Goal: Navigation & Orientation: Find specific page/section

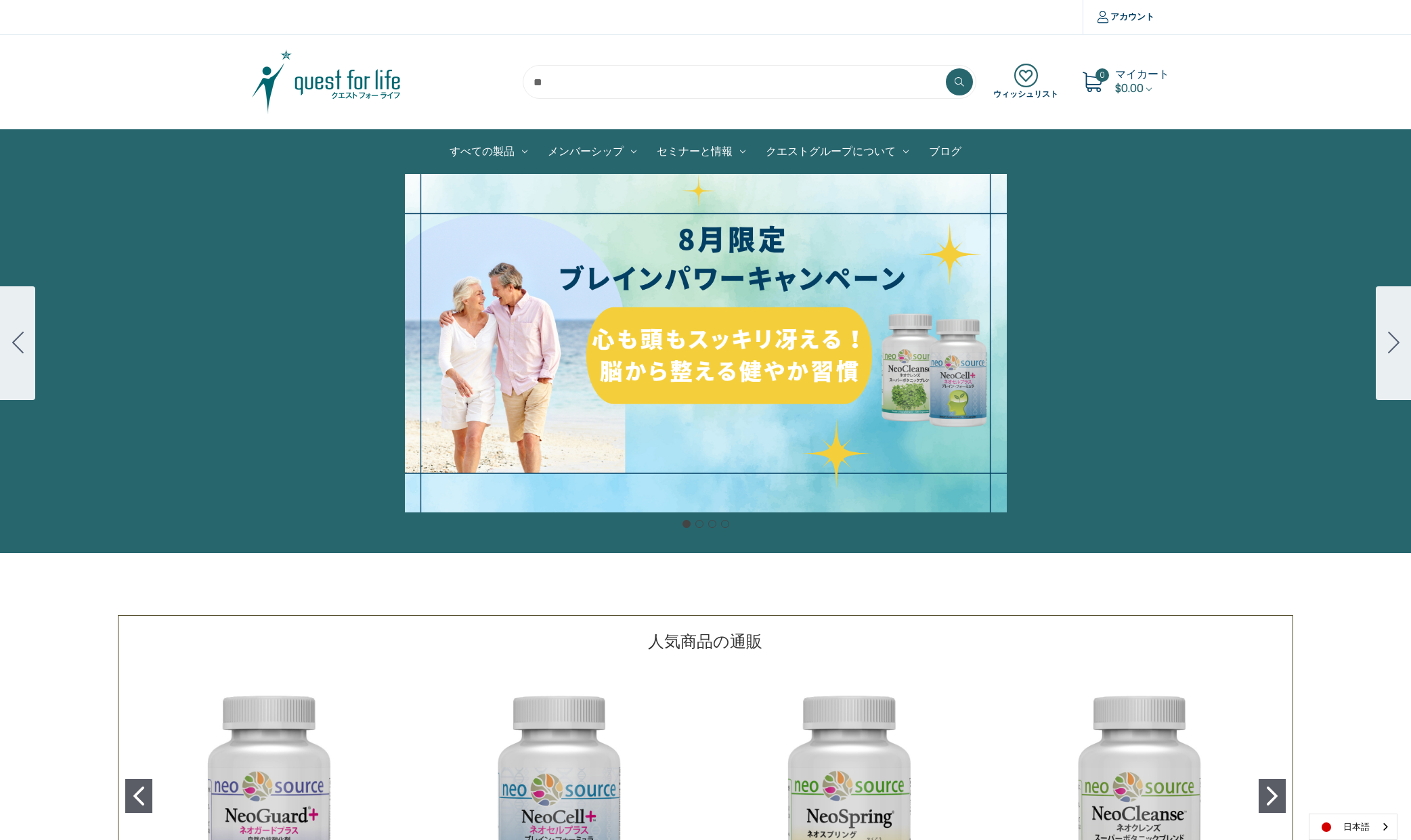
scroll to position [243, 0]
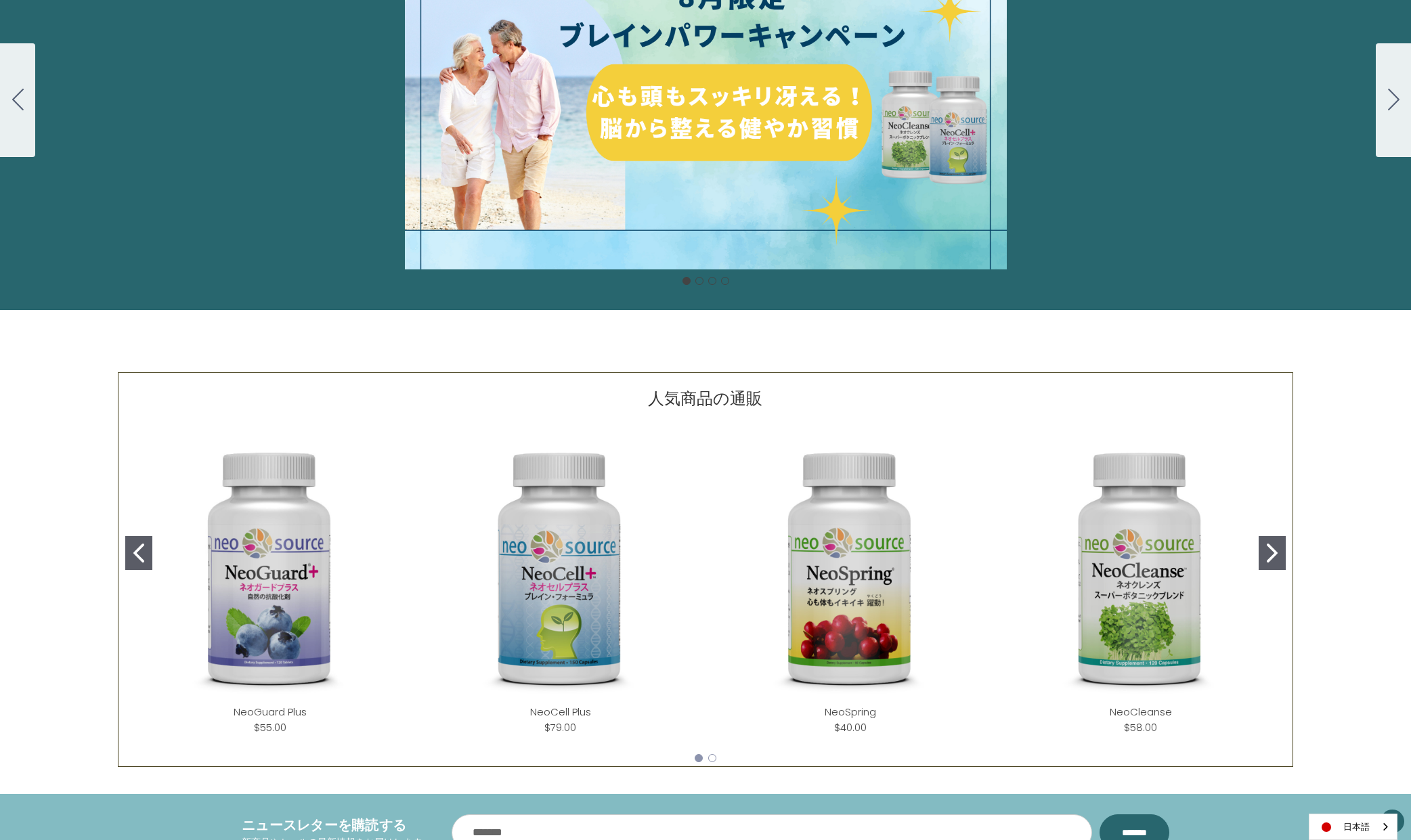
click at [606, 549] on img "NeoCell Plus" at bounding box center [561, 570] width 269 height 269
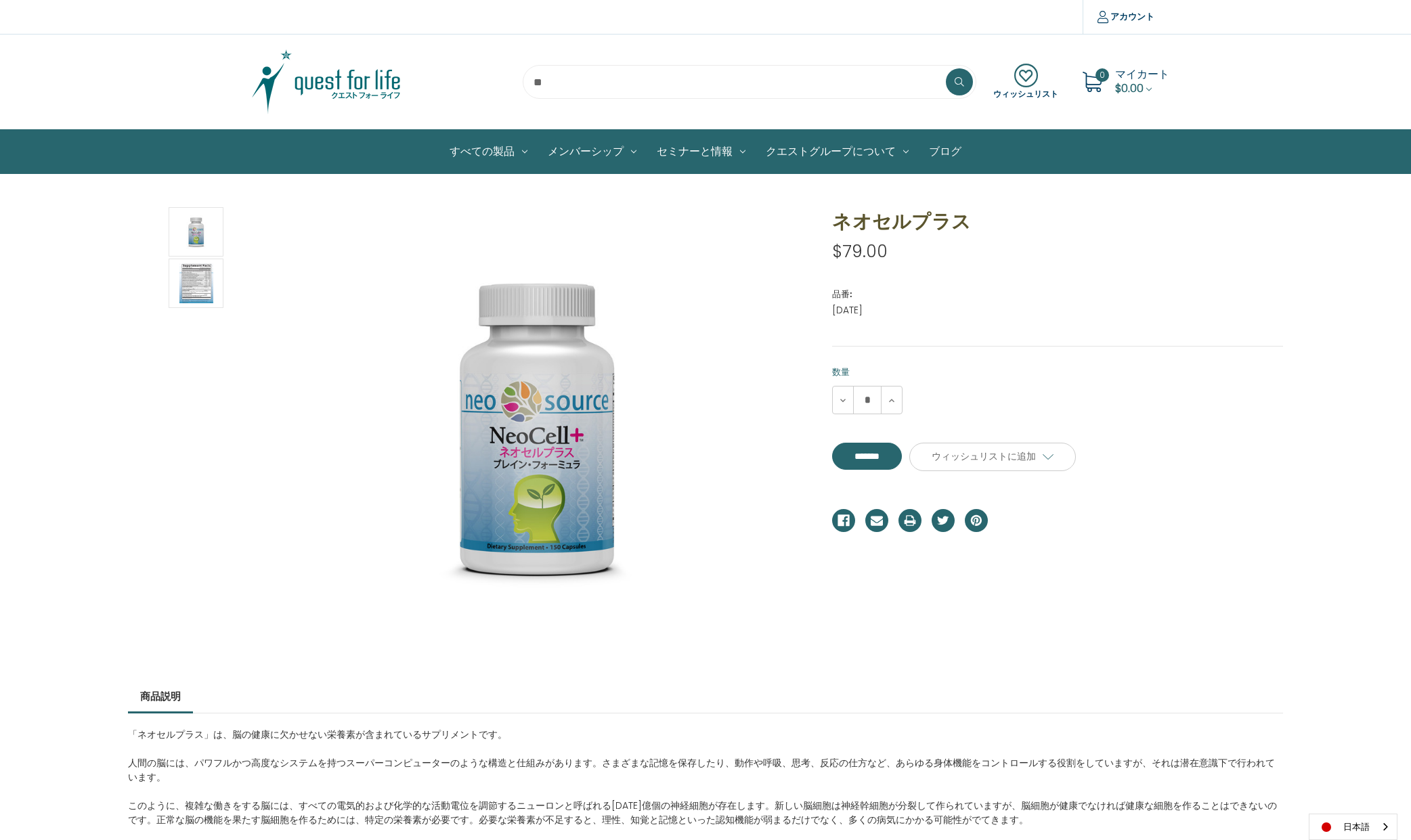
click at [940, 148] on link "ブログ" at bounding box center [945, 151] width 53 height 43
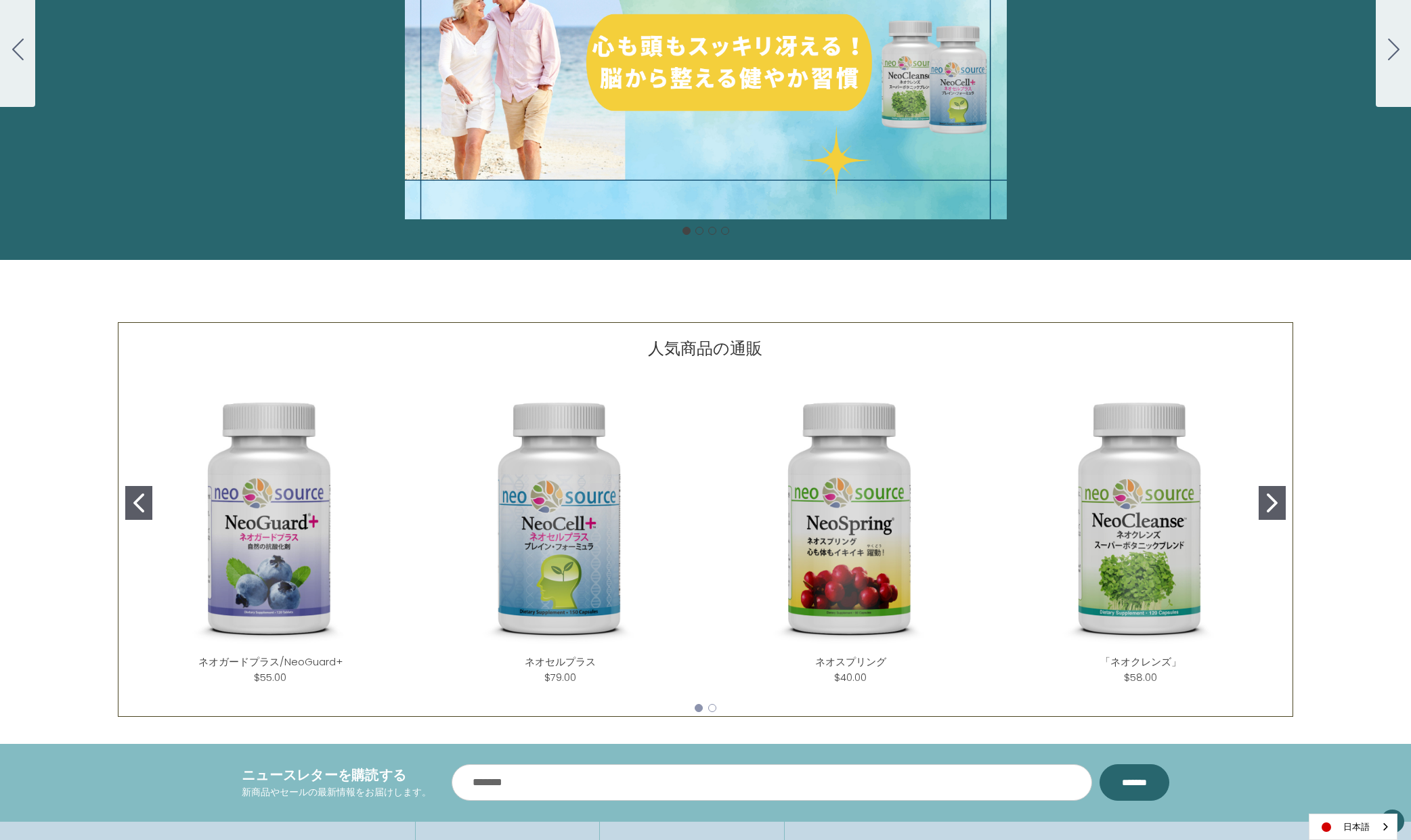
scroll to position [334, 0]
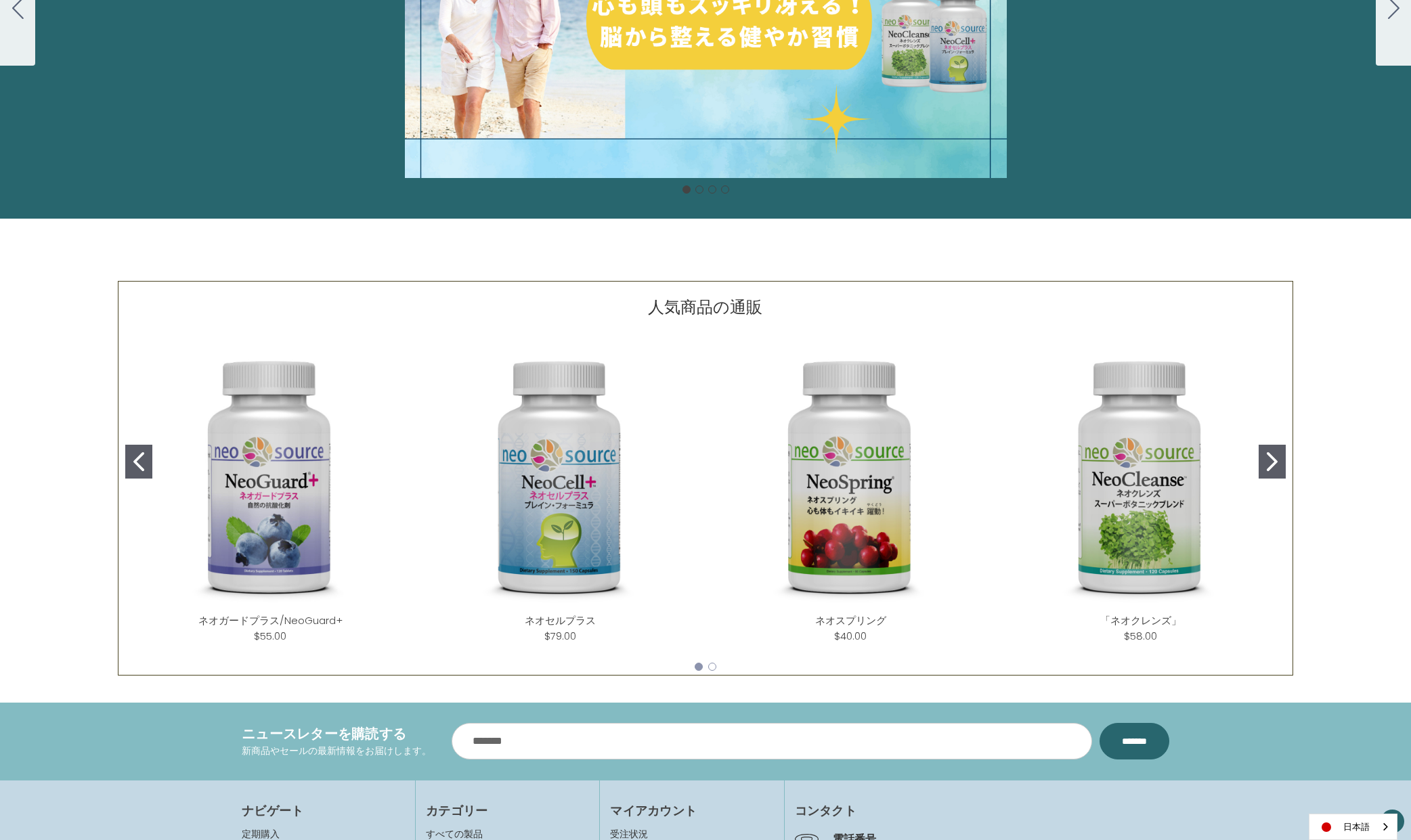
click at [1273, 473] on button "Go to slide 2" at bounding box center [1272, 462] width 27 height 34
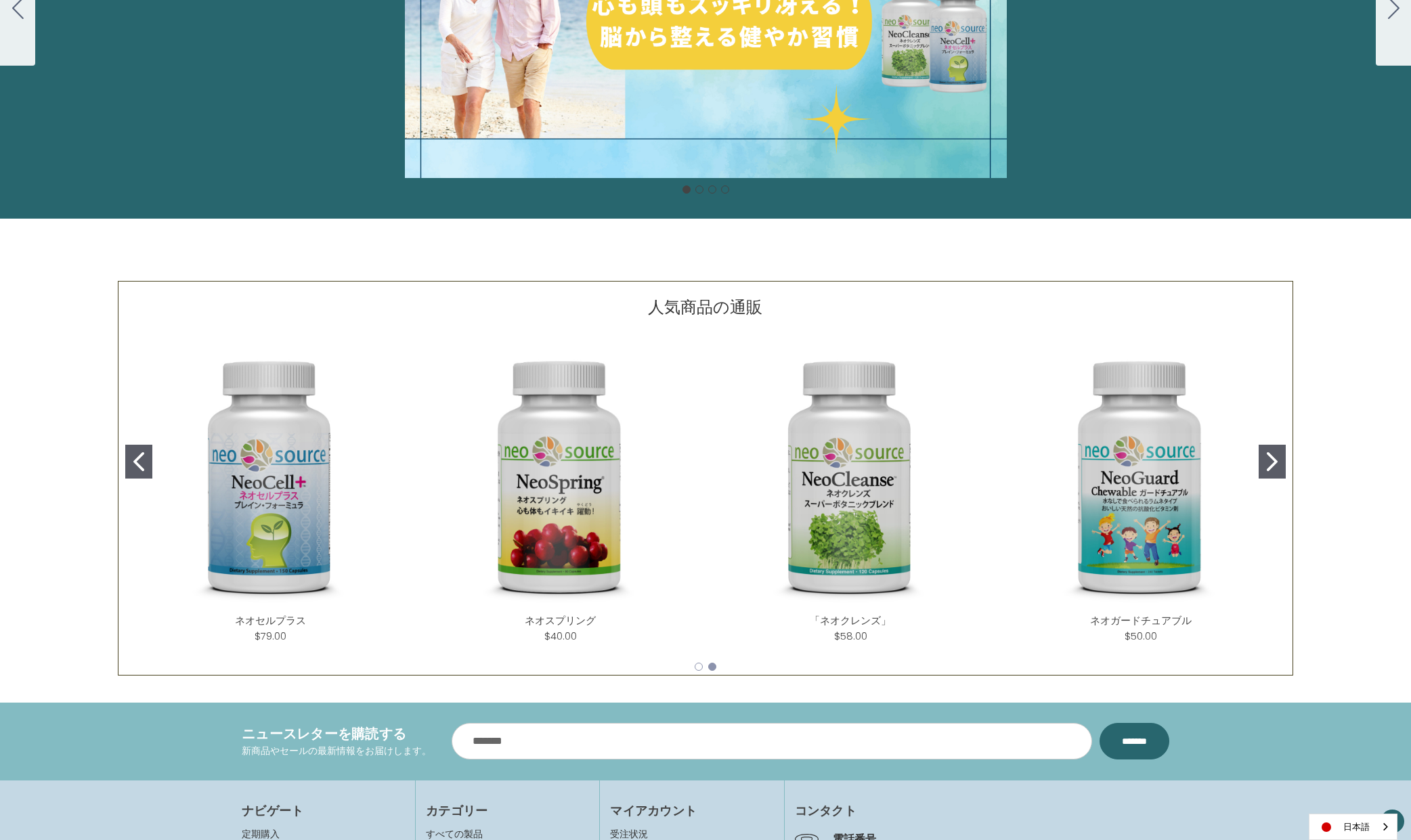
click at [1275, 464] on icon "Go to slide 2" at bounding box center [1272, 461] width 11 height 19
click at [1277, 467] on icon "Go to slide 2" at bounding box center [1272, 461] width 11 height 19
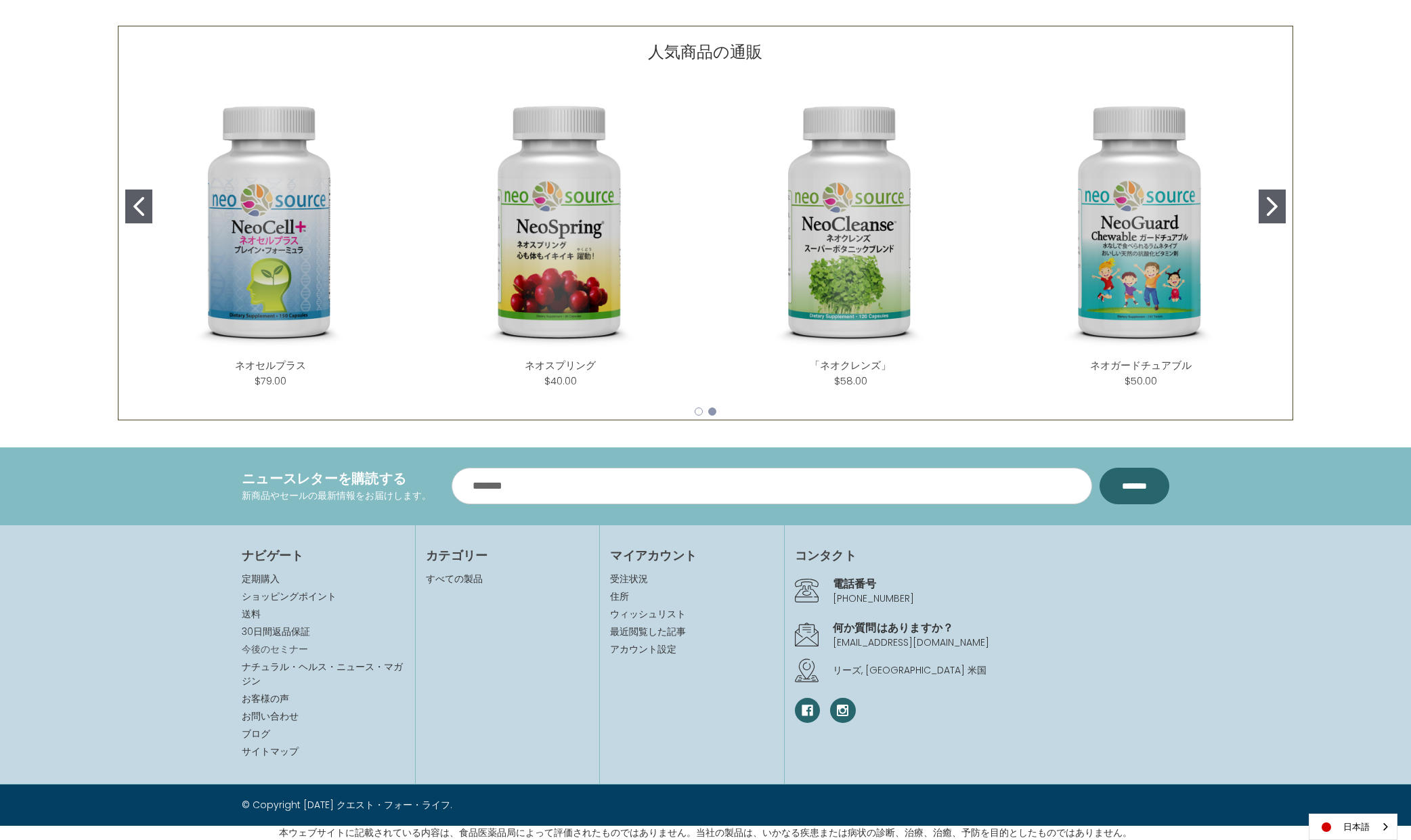
scroll to position [0, 0]
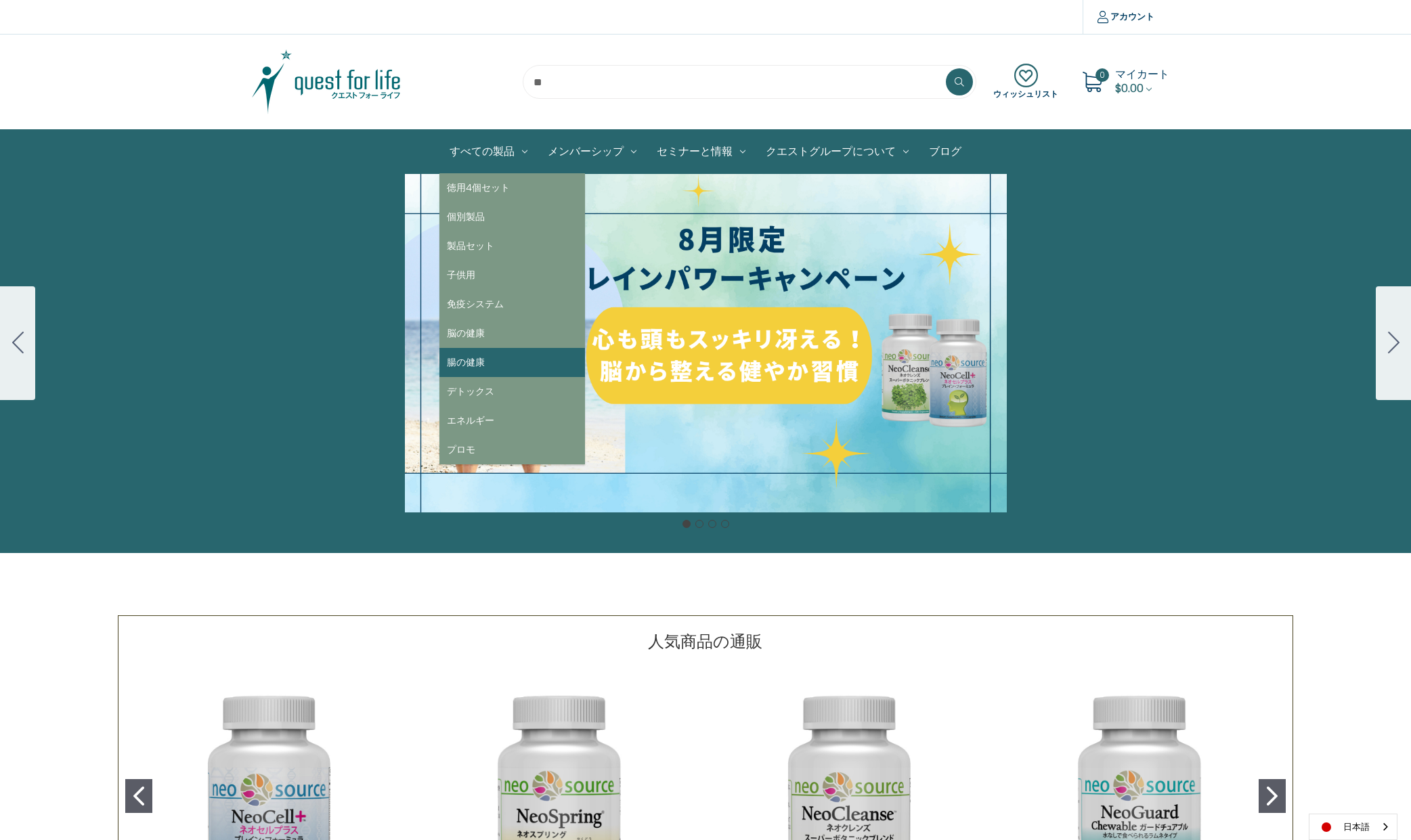
click at [469, 352] on link "腸の健康" at bounding box center [512, 363] width 146 height 29
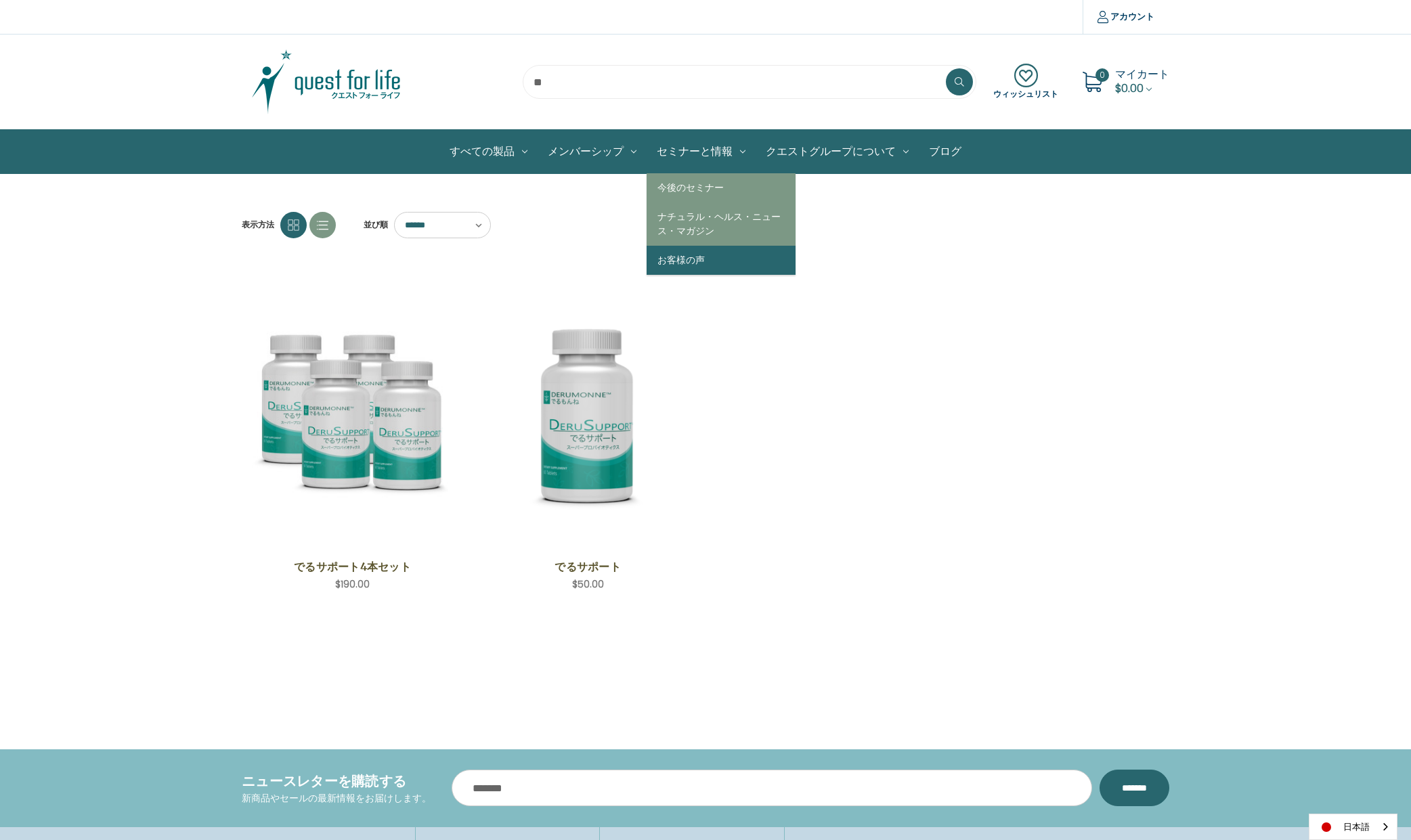
click at [716, 256] on link "お客様の声" at bounding box center [721, 261] width 149 height 29
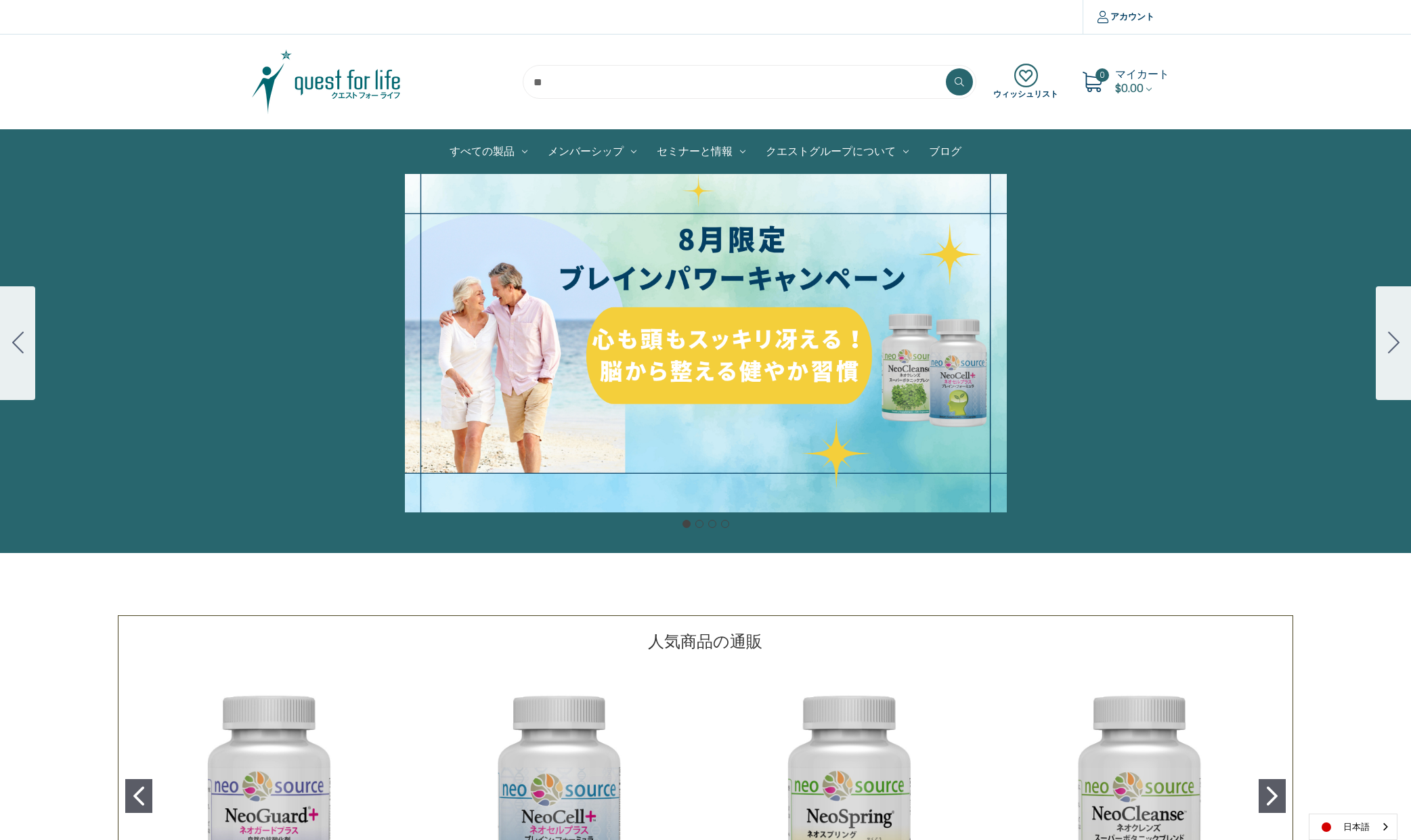
scroll to position [589, 0]
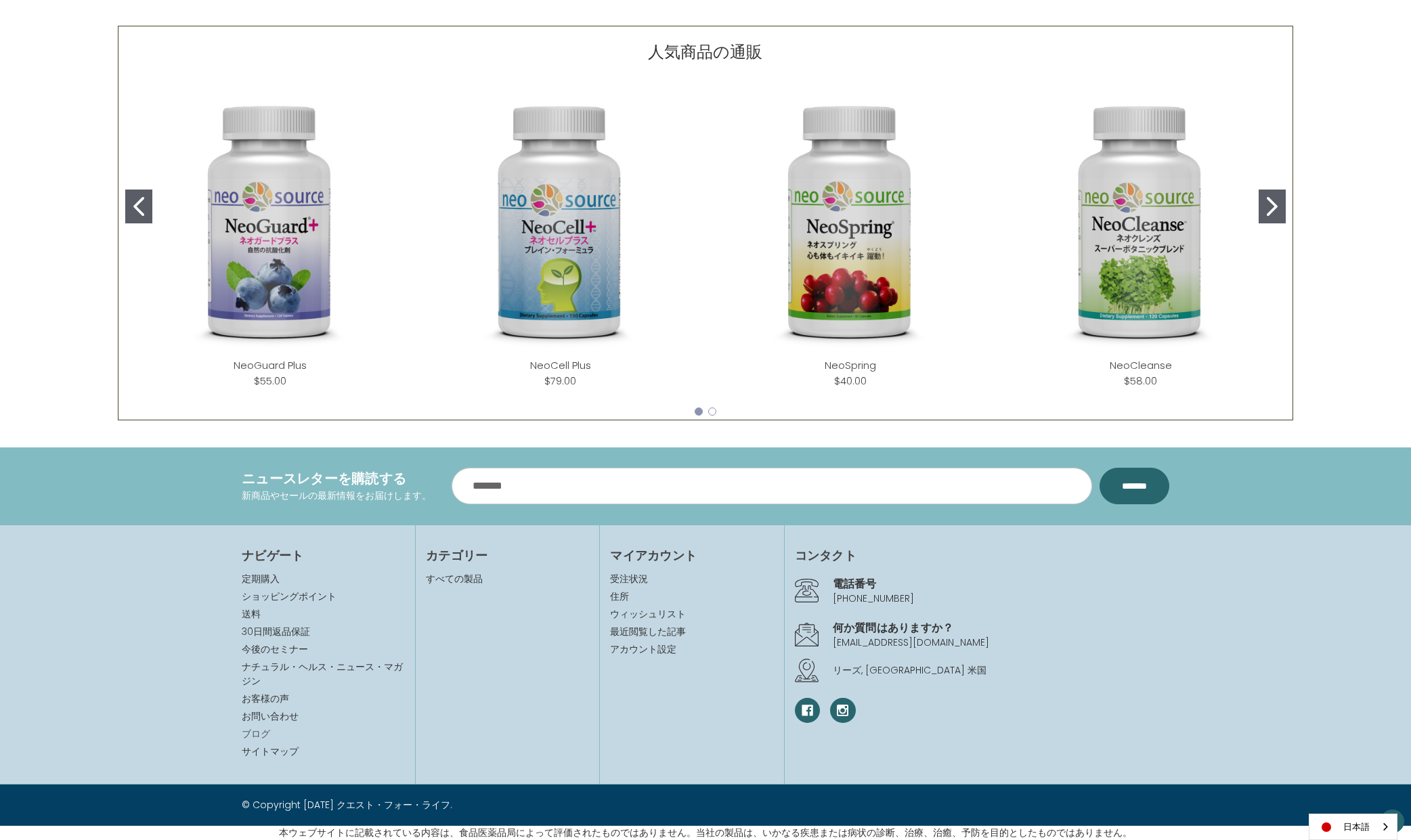
click at [254, 733] on link "ブログ" at bounding box center [256, 734] width 29 height 13
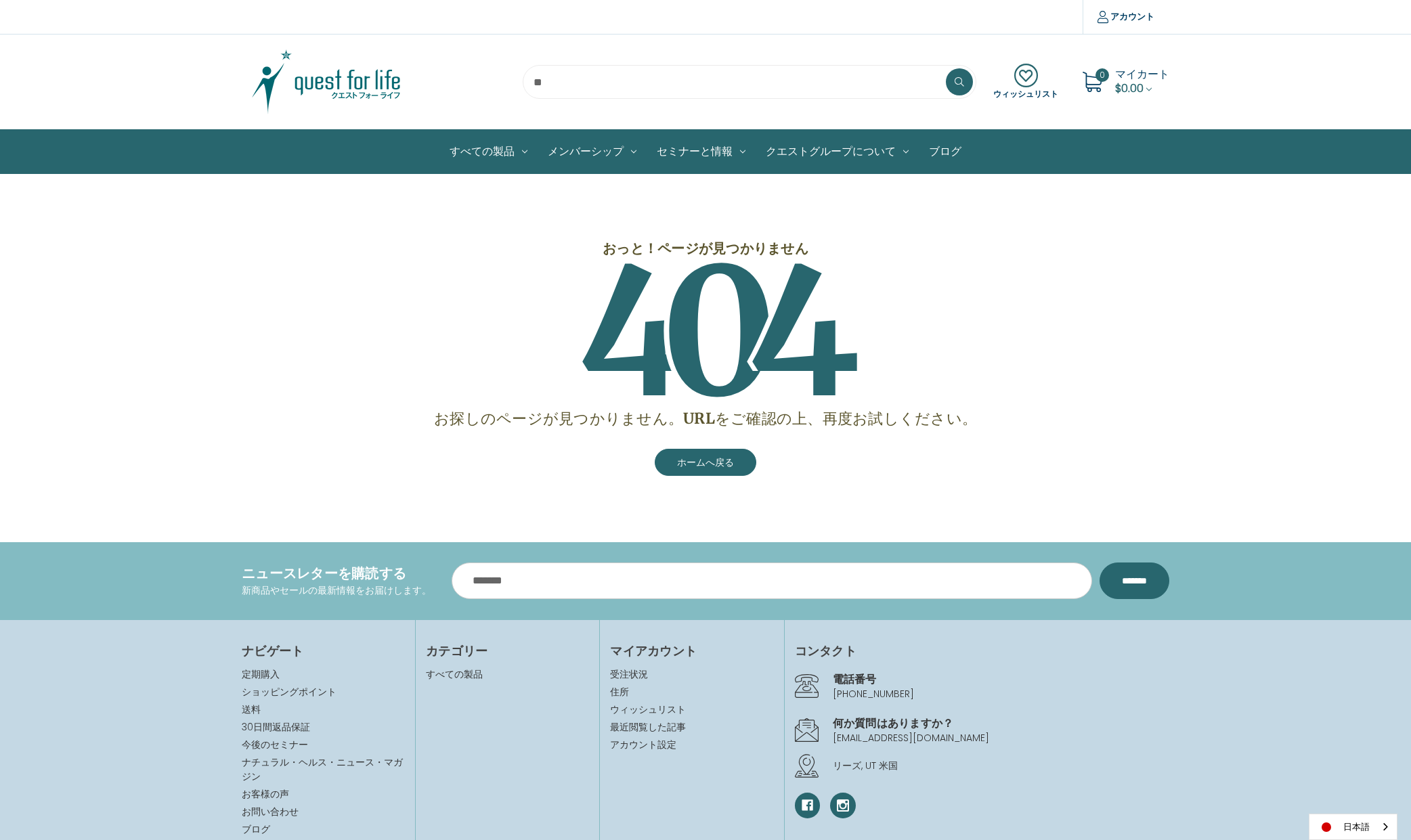
click at [354, 90] on img at bounding box center [327, 82] width 170 height 68
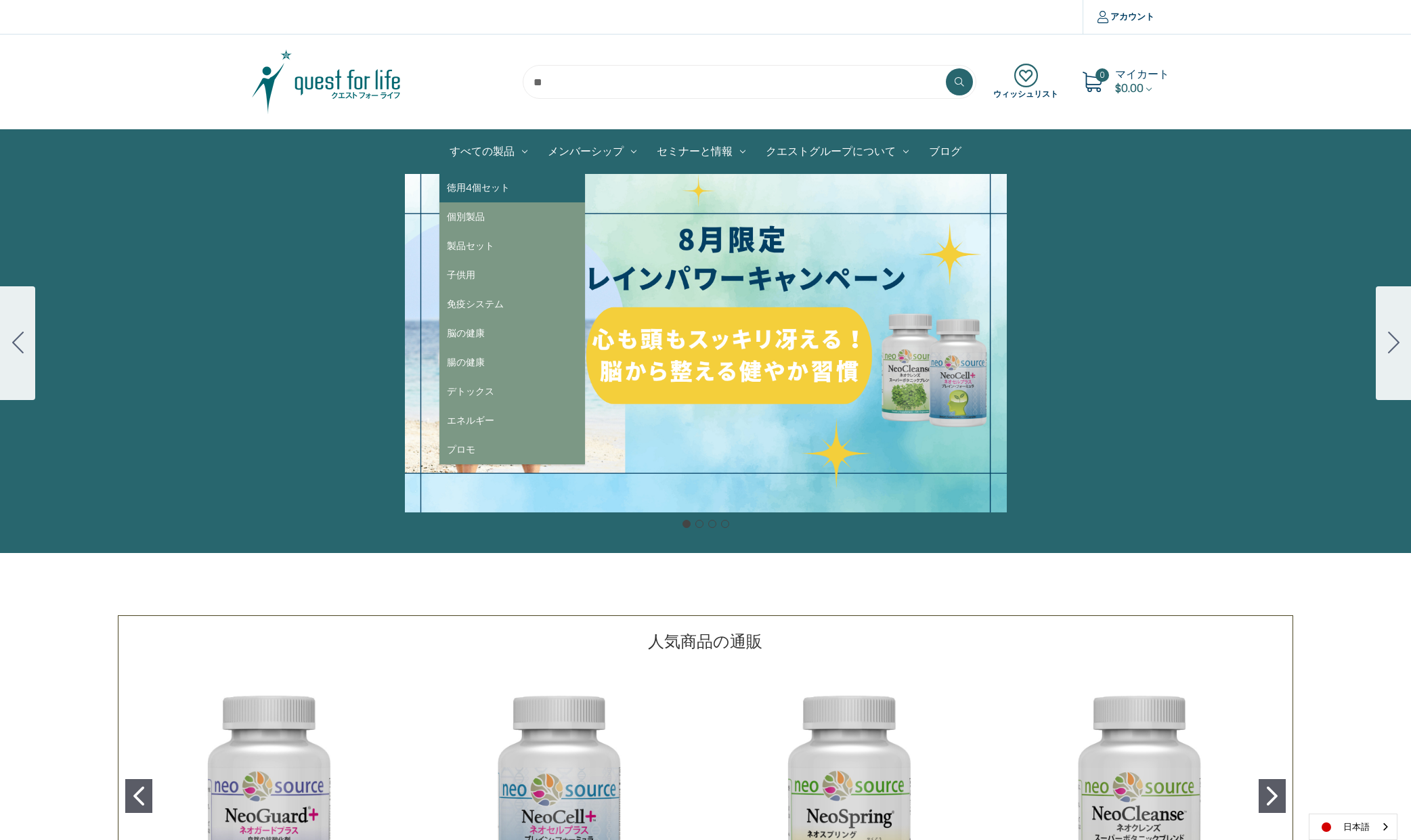
click at [514, 191] on link "徳用4個セット" at bounding box center [512, 188] width 146 height 29
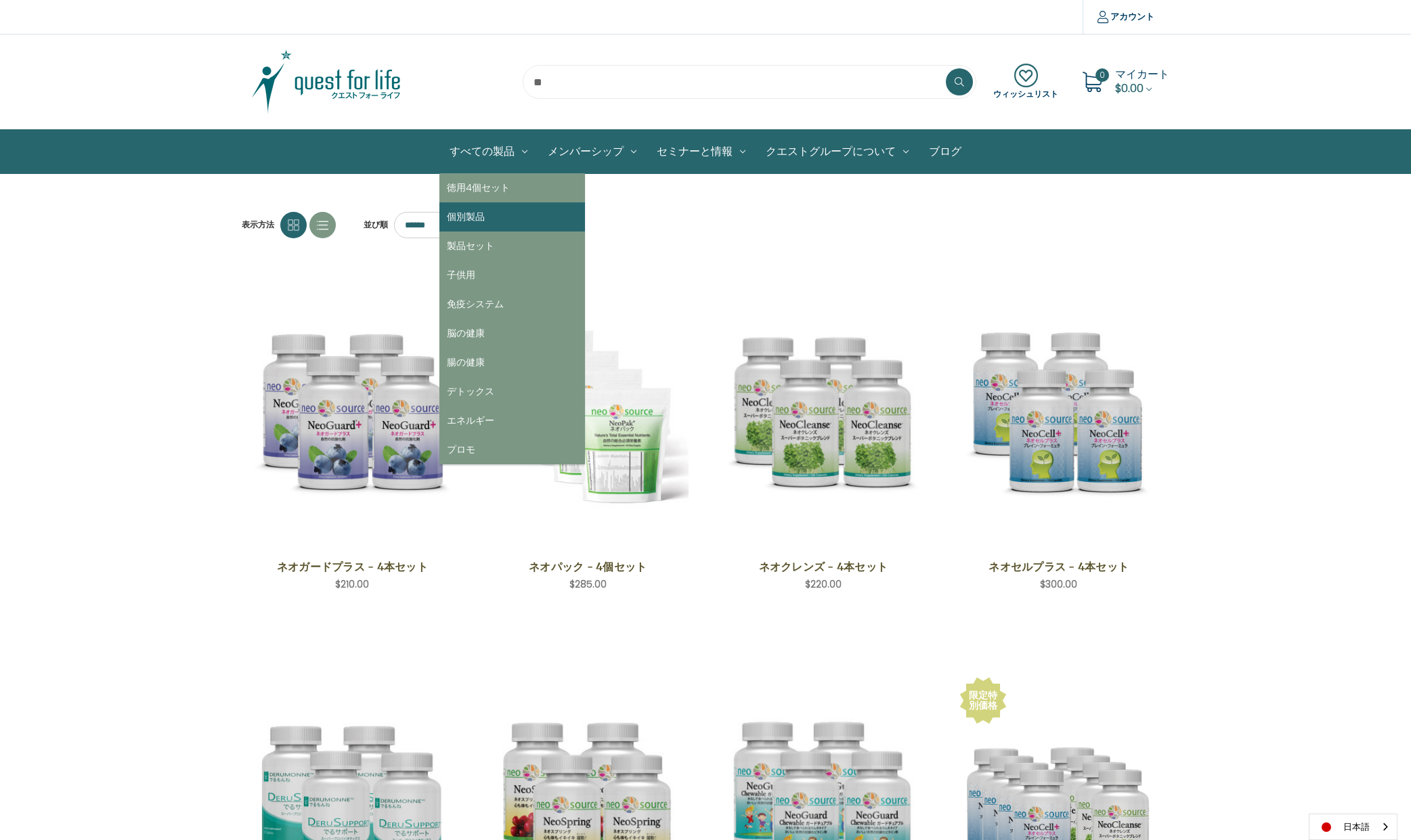
click at [517, 225] on link "個別製品" at bounding box center [512, 217] width 146 height 29
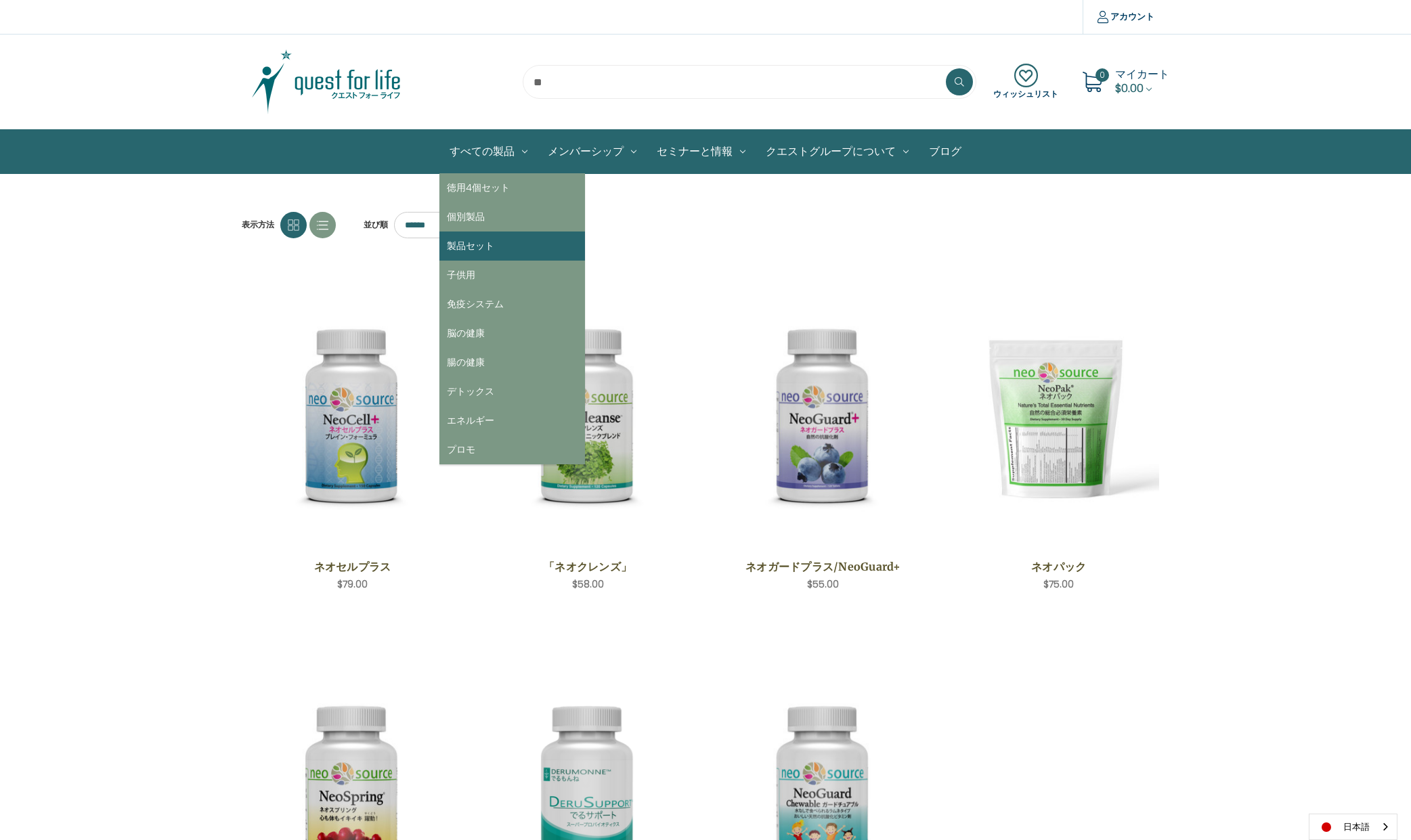
click at [489, 237] on link "製品セット" at bounding box center [512, 246] width 146 height 29
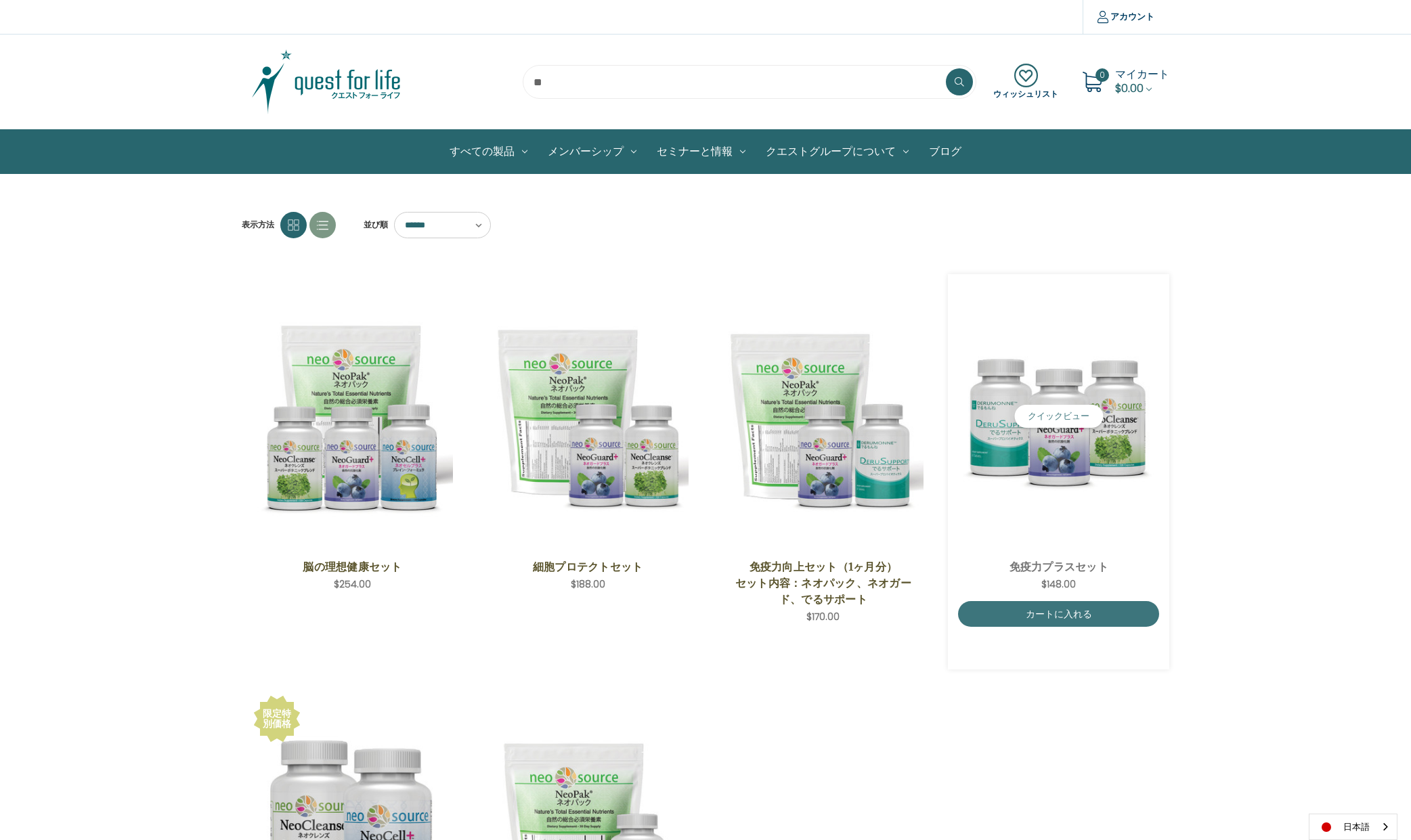
scroll to position [3, 0]
